Goal: Information Seeking & Learning: Find specific fact

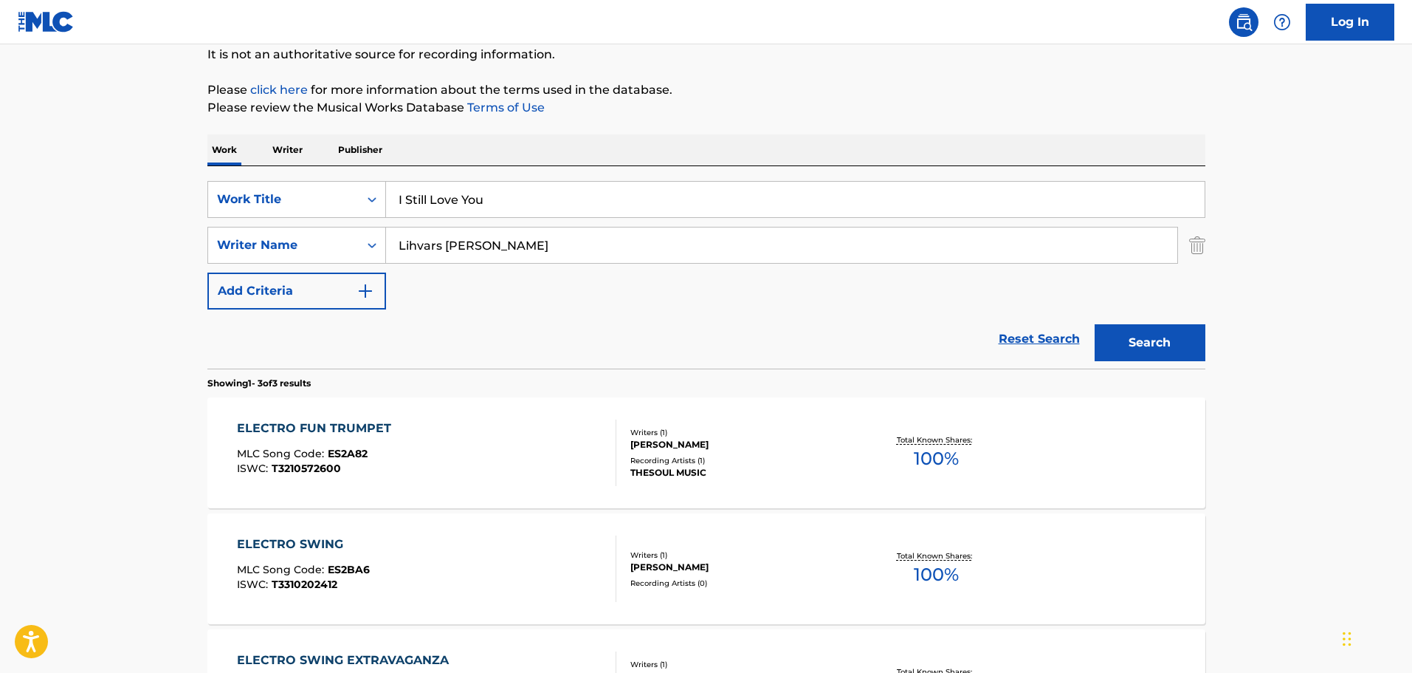
type input "I Still Love You"
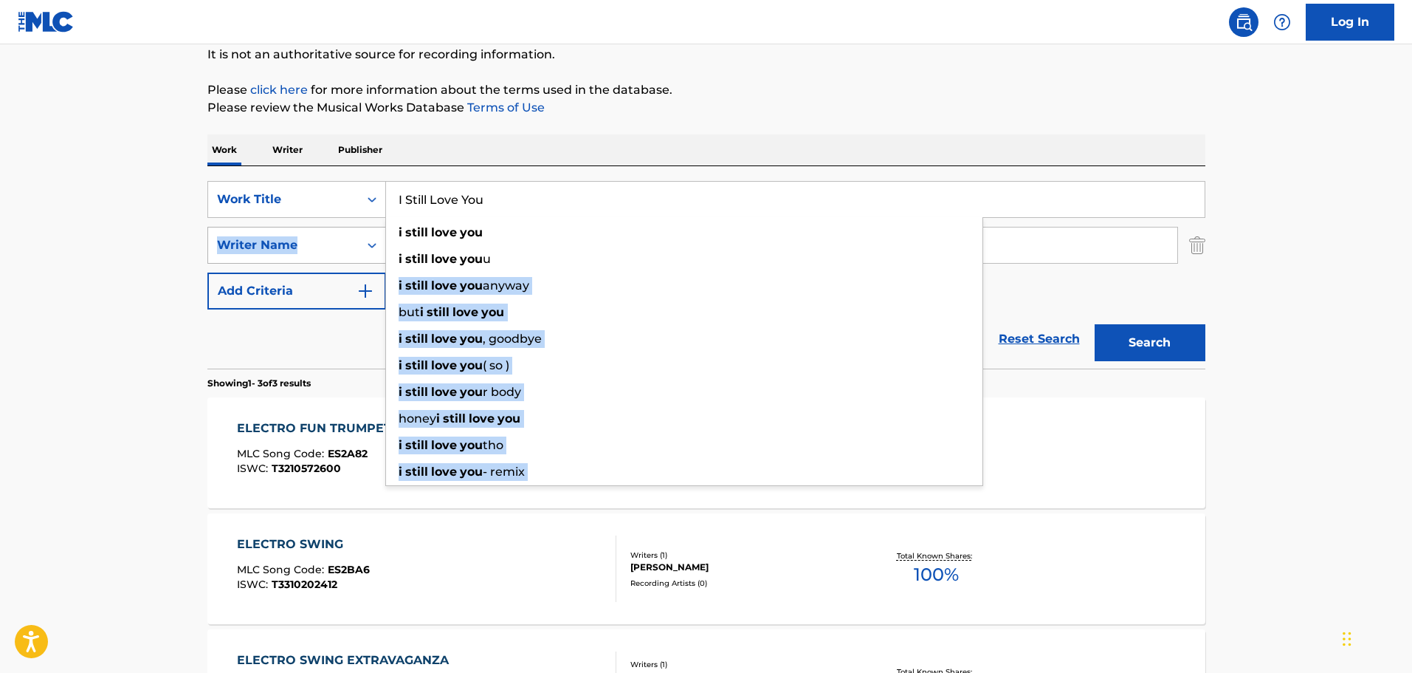
click at [345, 250] on div "SearchWithCriteria05f50e7e-f673-4fa9-9316-f603cadef40c Work Title I Still Love …" at bounding box center [706, 245] width 998 height 128
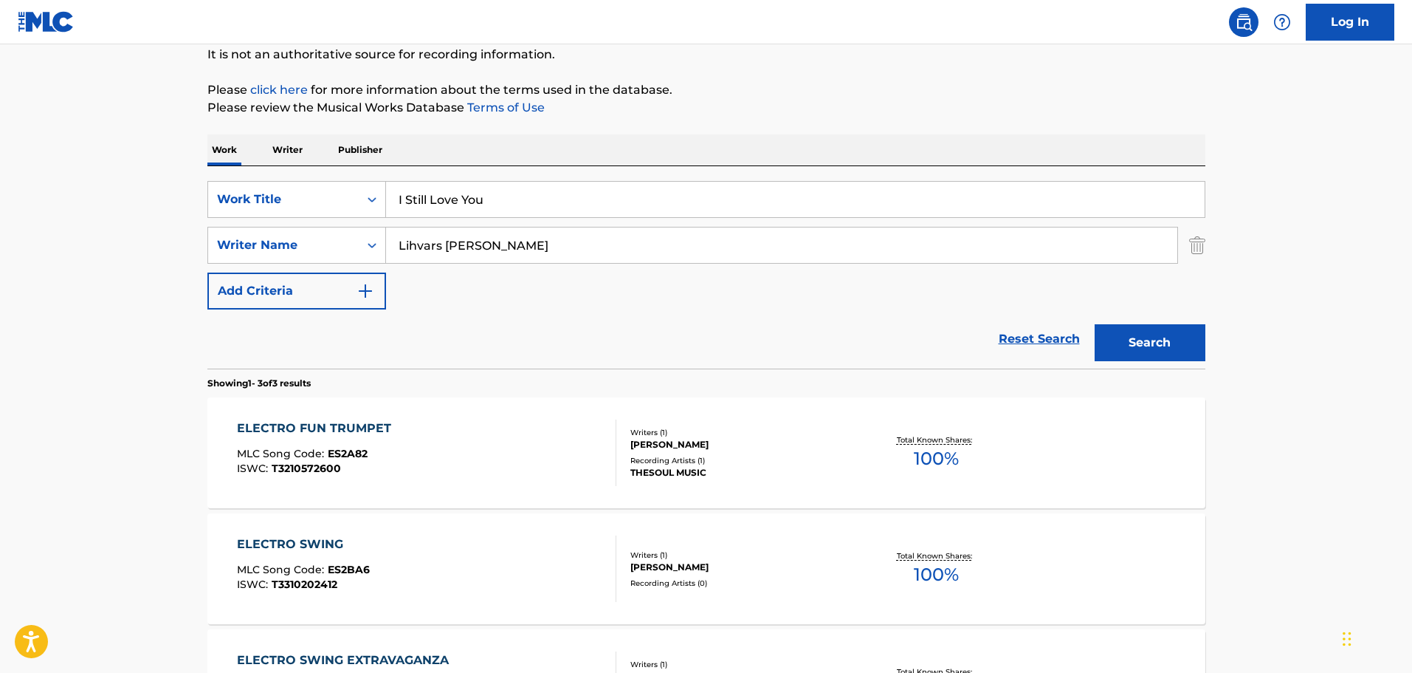
click at [142, 352] on main "The MLC Public Work Search The accuracy and completeness of The MLC's data is d…" at bounding box center [706, 357] width 1412 height 920
drag, startPoint x: 500, startPoint y: 252, endPoint x: 368, endPoint y: 253, distance: 131.4
click at [368, 253] on div "SearchWithCriteria2be01cdf-08e7-43e1-93f5-538ef4e94980 Writer Name [PERSON_NAME]" at bounding box center [706, 245] width 998 height 37
paste input "[PERSON_NAME],"
type input "[PERSON_NAME]"
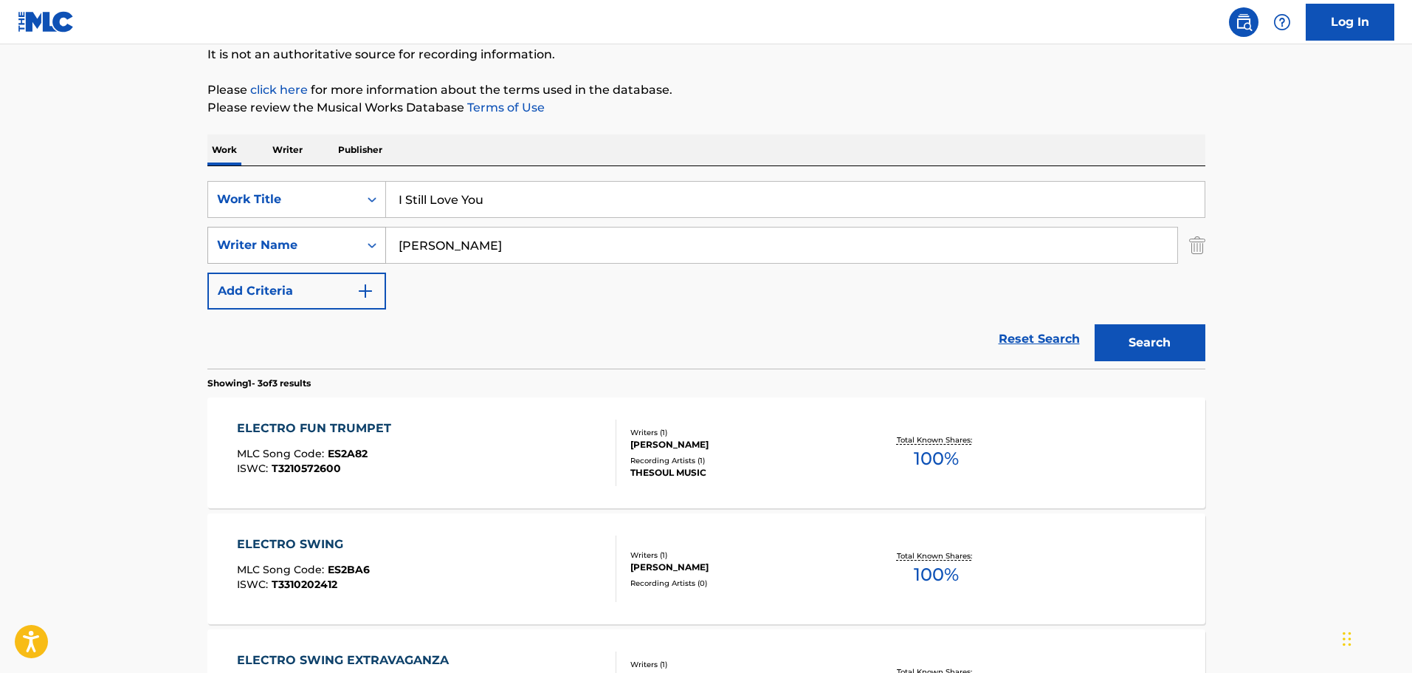
click at [1095, 324] on button "Search" at bounding box center [1150, 342] width 111 height 37
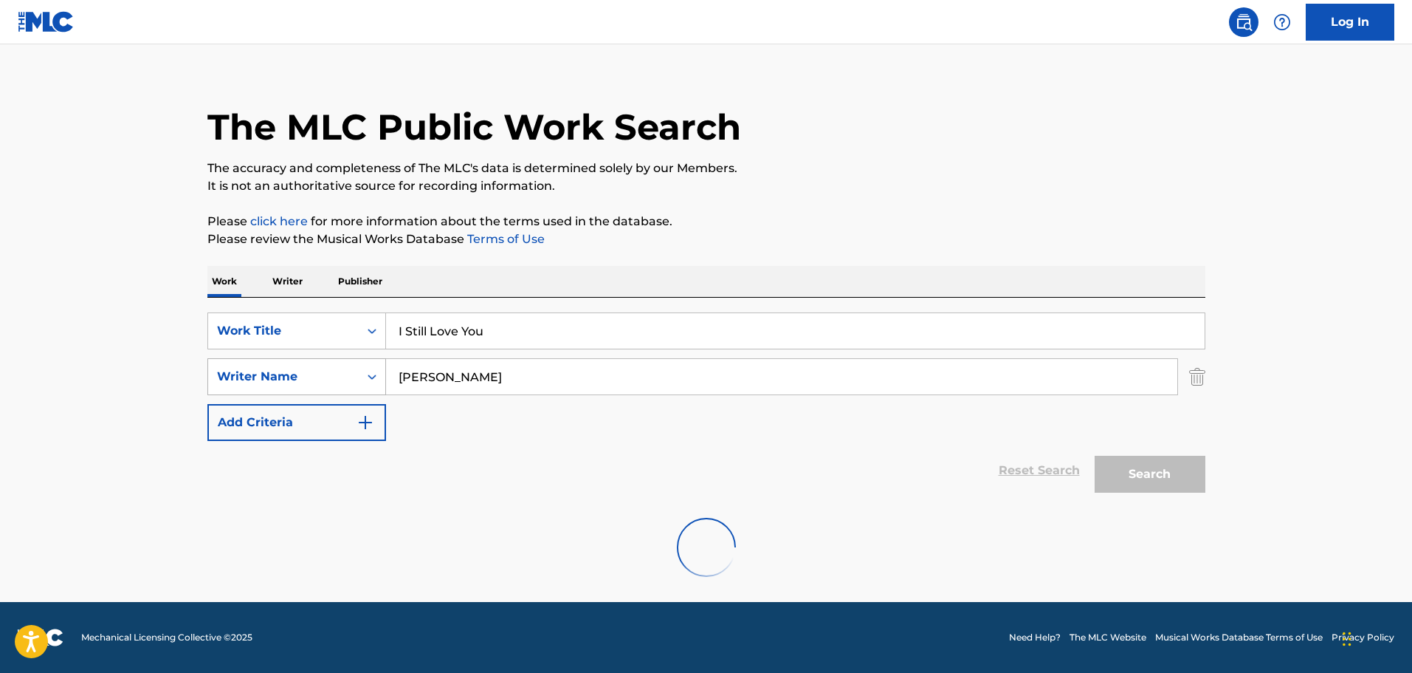
scroll to position [16, 0]
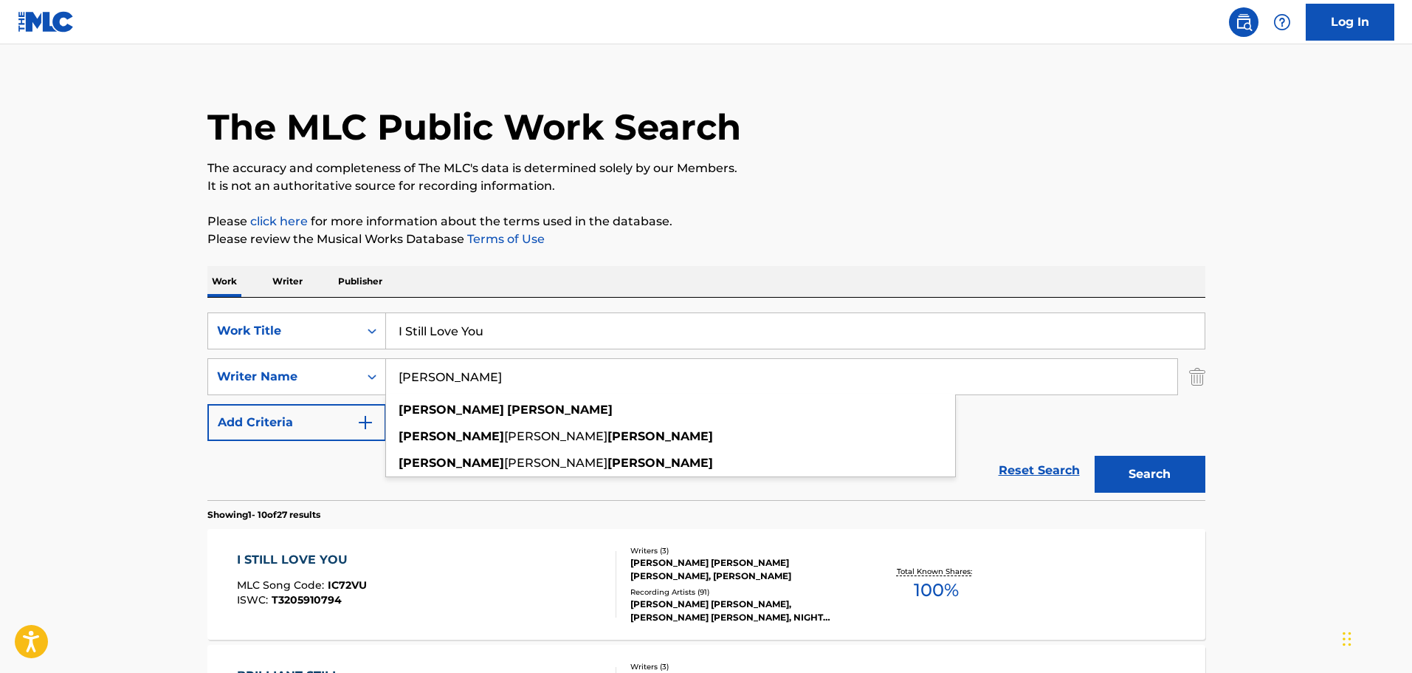
drag, startPoint x: 84, startPoint y: 447, endPoint x: 274, endPoint y: 472, distance: 191.3
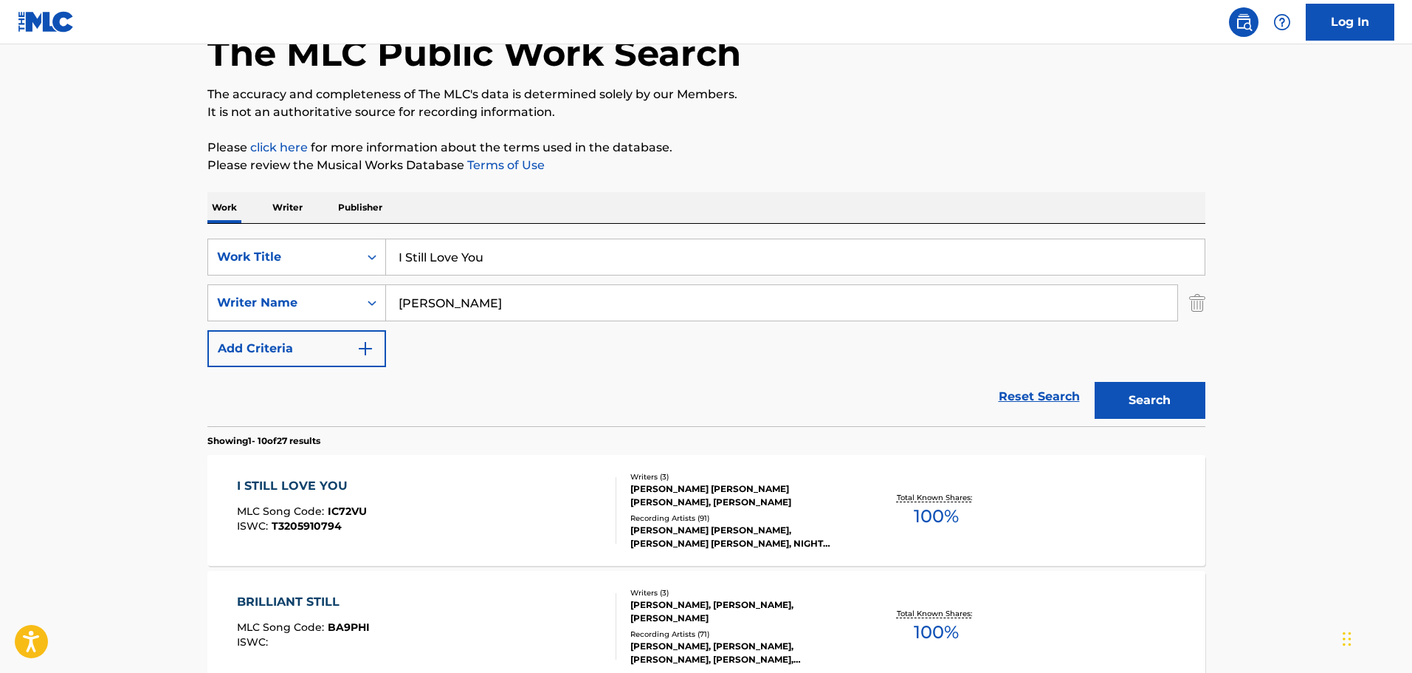
scroll to position [164, 0]
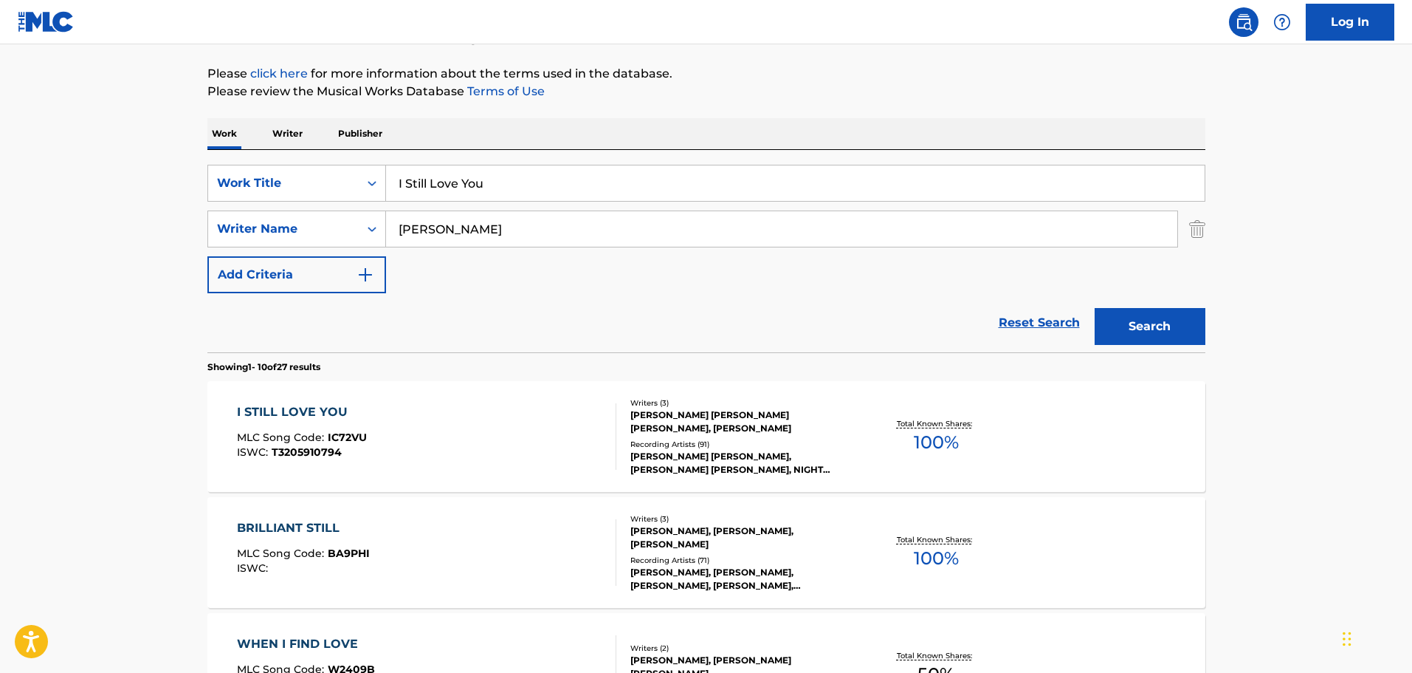
click at [542, 433] on div "I STILL LOVE YOU MLC Song Code : IC72VU ISWC : T3205910794" at bounding box center [426, 436] width 379 height 66
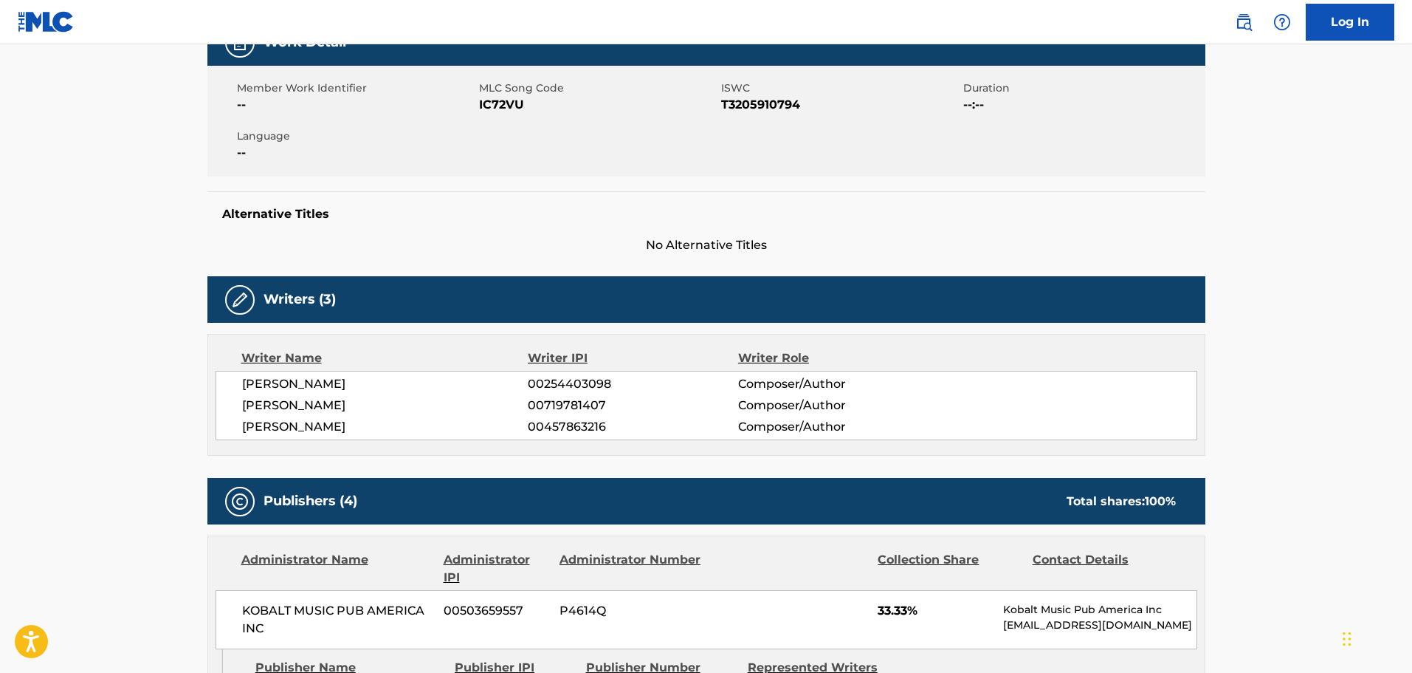
scroll to position [74, 0]
